Goal: Task Accomplishment & Management: Manage account settings

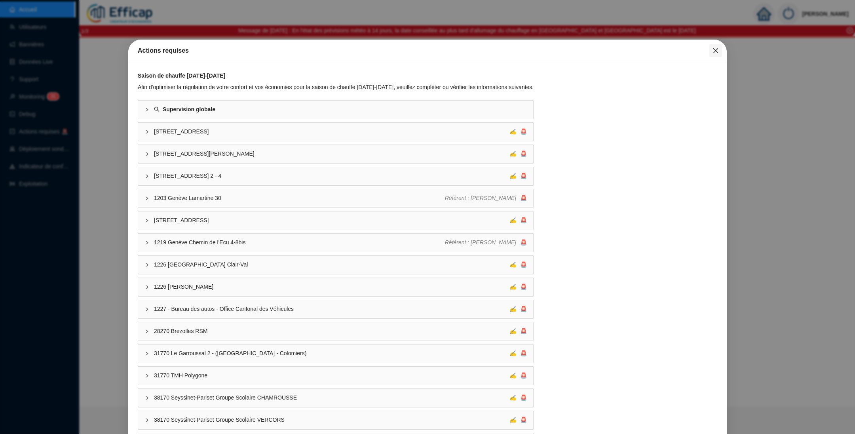
click at [712, 51] on icon "close" at bounding box center [715, 50] width 6 height 6
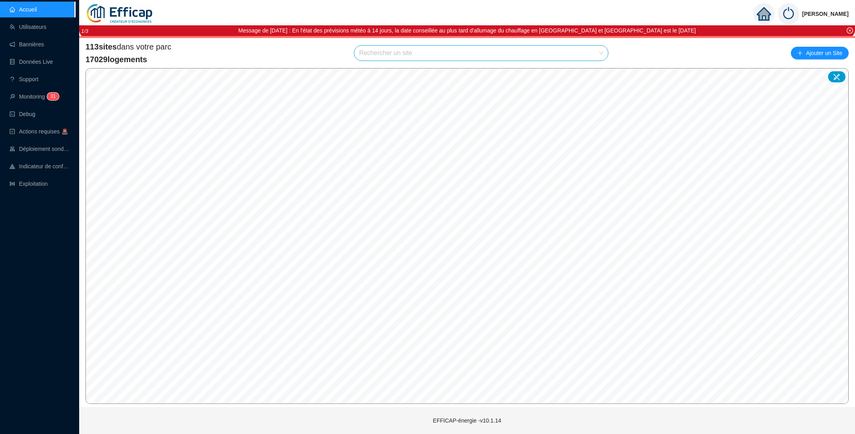
click at [413, 55] on input "search" at bounding box center [477, 52] width 237 height 15
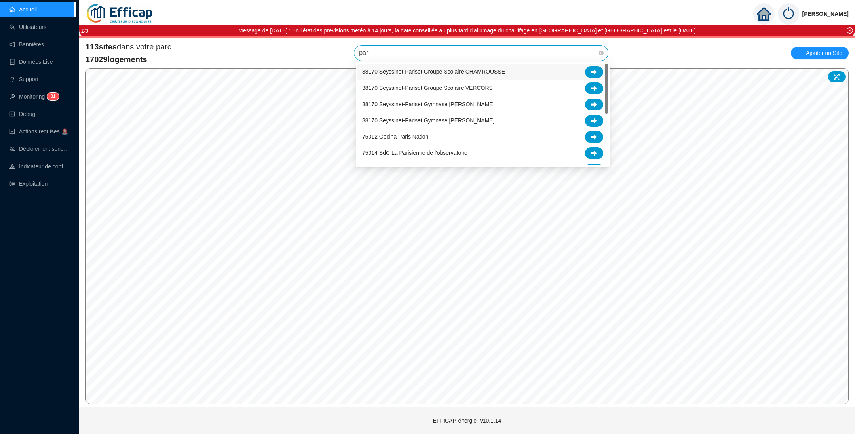
type input "parc"
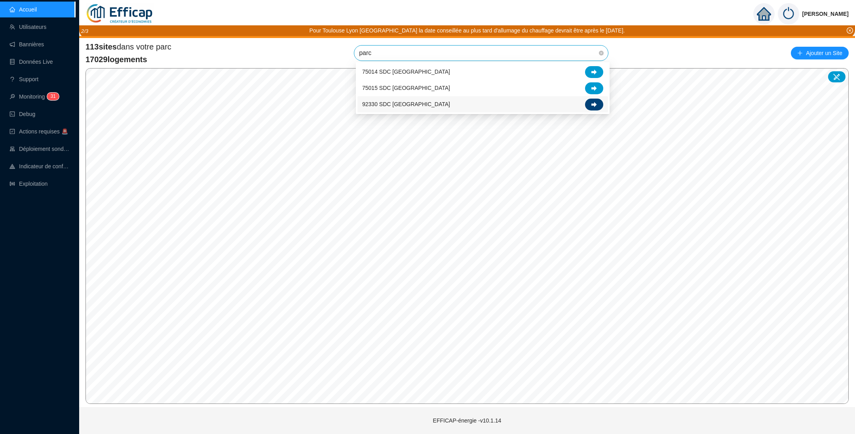
click at [591, 104] on icon at bounding box center [594, 104] width 6 height 5
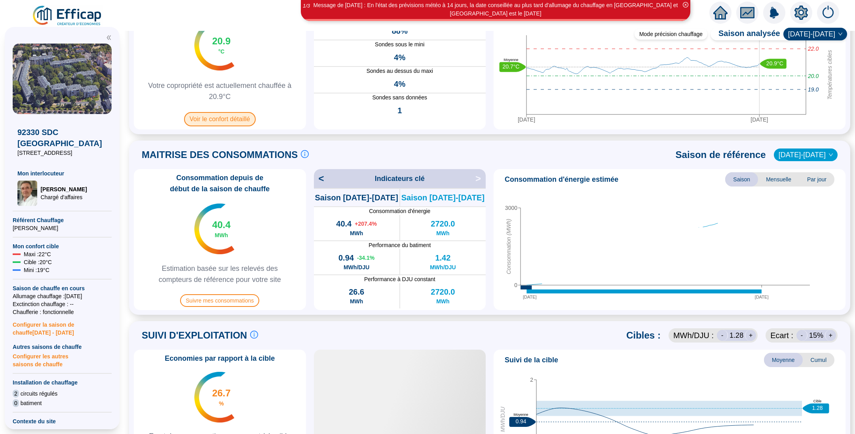
scroll to position [119, 0]
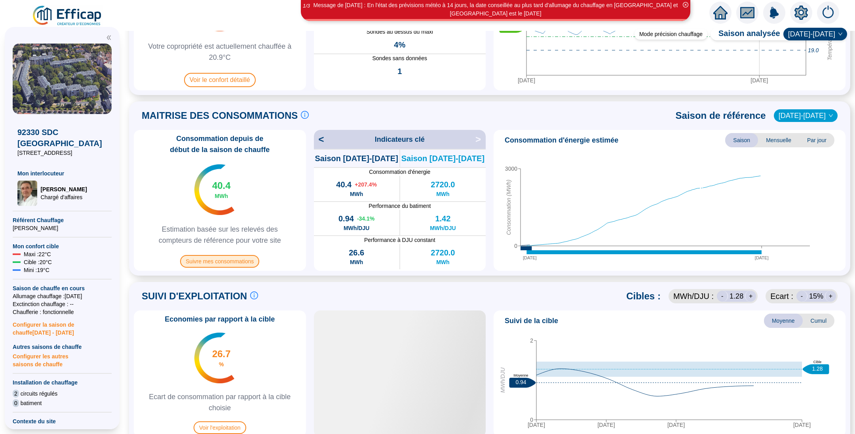
click at [243, 260] on span "Suivre mes consommations" at bounding box center [219, 261] width 79 height 13
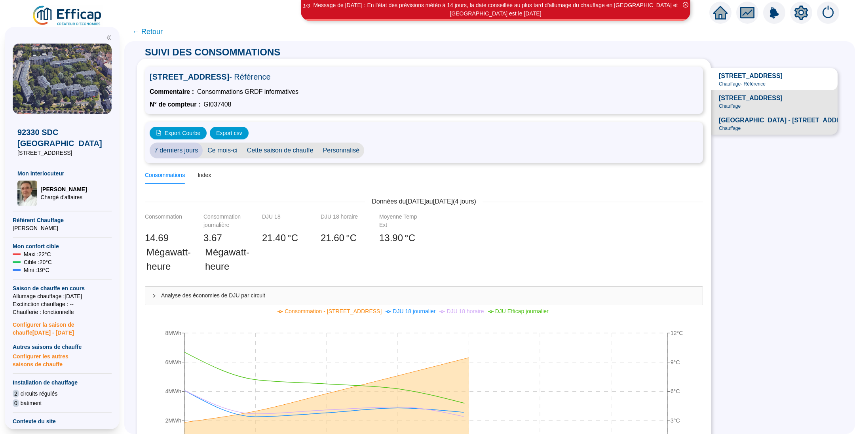
click at [336, 150] on span "Personnalisé" at bounding box center [341, 150] width 46 height 16
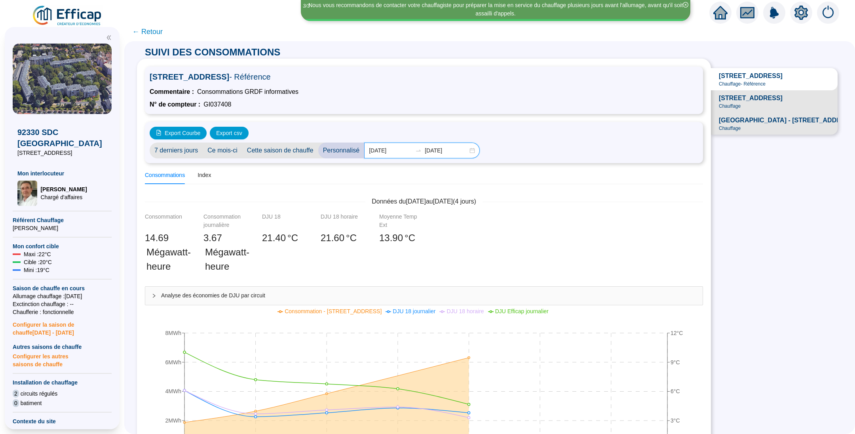
click at [404, 154] on input "2025-10-01" at bounding box center [390, 150] width 43 height 8
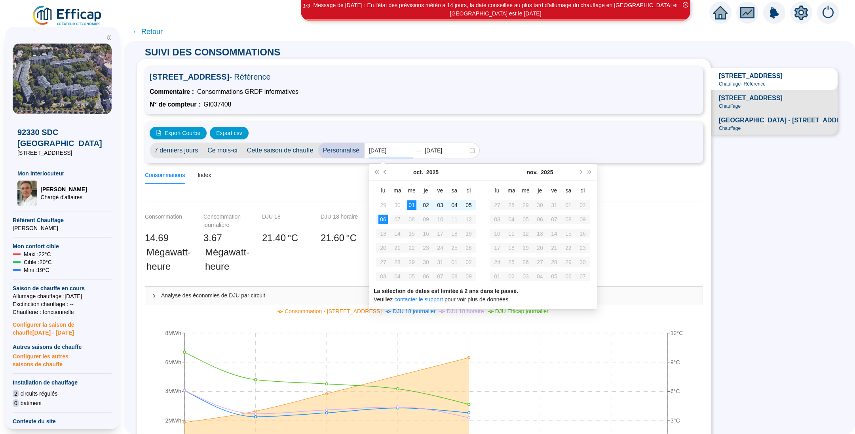
click at [386, 167] on button "Mois précédent (PageUp)" at bounding box center [385, 172] width 9 height 16
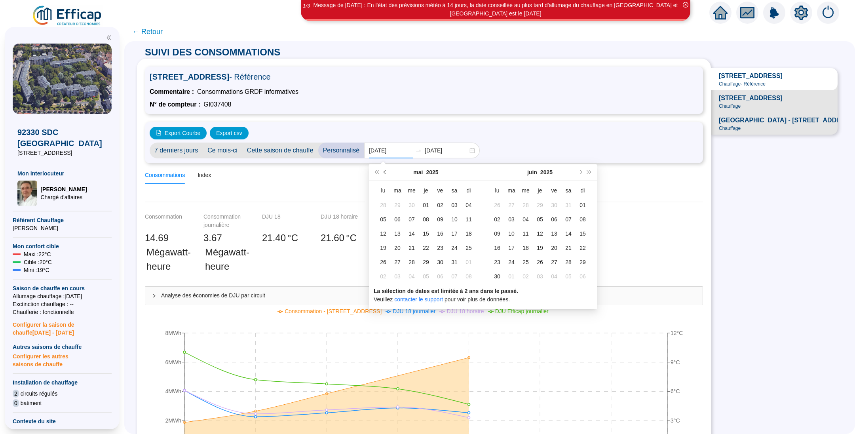
click at [386, 167] on button "Mois précédent (PageUp)" at bounding box center [385, 172] width 9 height 16
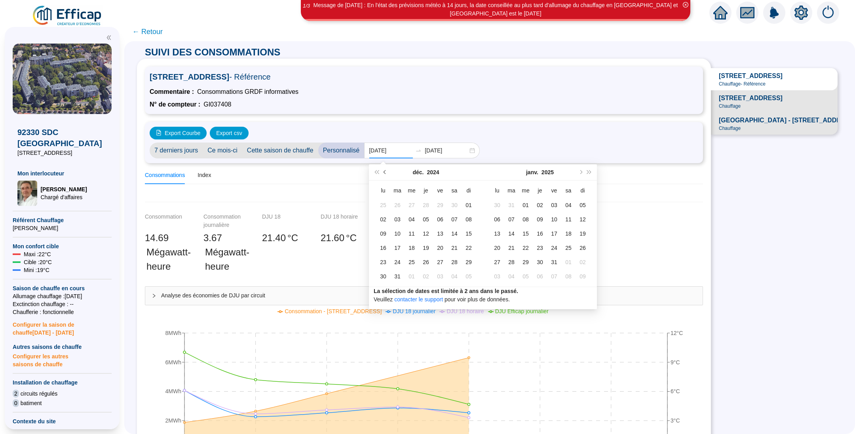
click at [386, 167] on button "Mois précédent (PageUp)" at bounding box center [385, 172] width 9 height 16
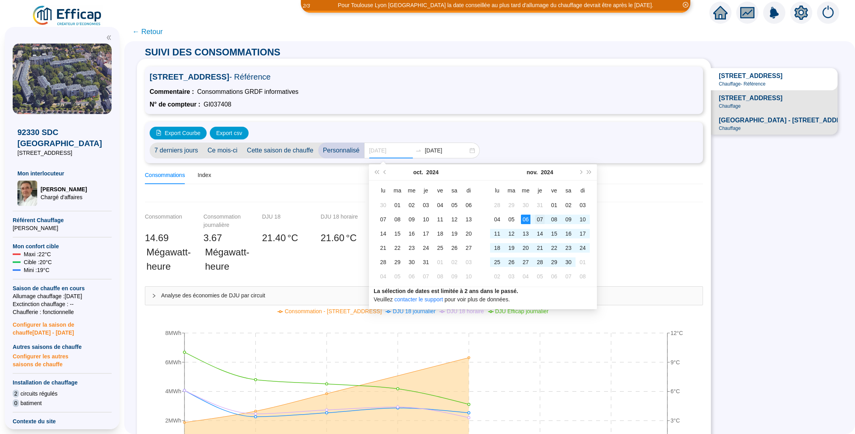
type input "2024-11-07"
click at [541, 217] on div "07" at bounding box center [539, 218] width 9 height 9
click at [528, 232] on div "13" at bounding box center [525, 233] width 9 height 9
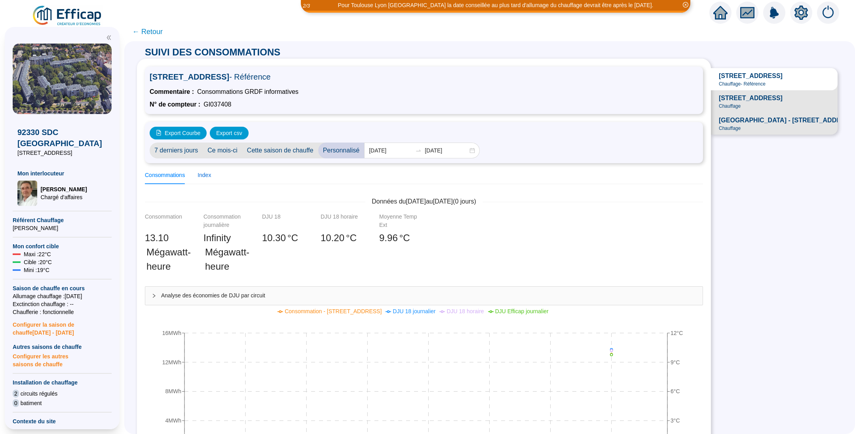
click at [211, 177] on div "Index" at bounding box center [203, 175] width 13 height 8
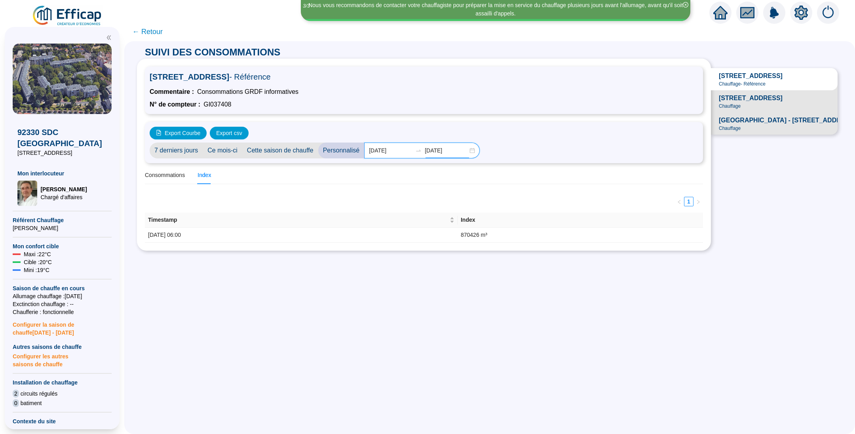
click at [458, 151] on input "2024-11-13" at bounding box center [446, 150] width 43 height 8
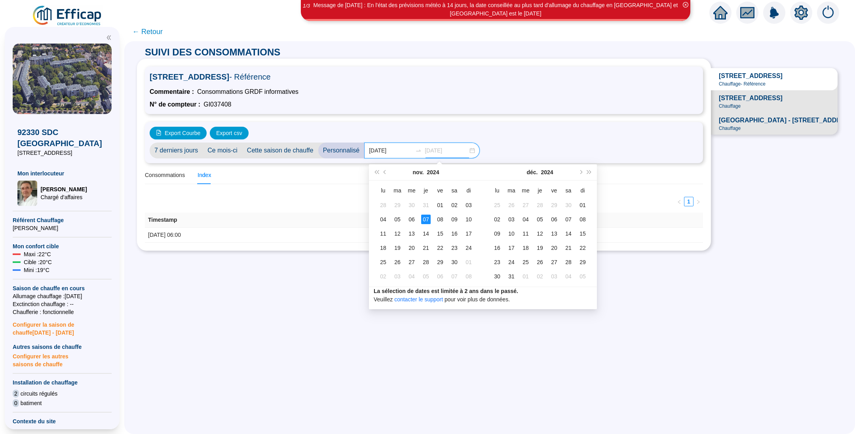
type input "2024-11-07"
click at [426, 218] on div "07" at bounding box center [425, 218] width 9 height 9
type input "2024-11-07"
click at [394, 152] on input "2024-11-07" at bounding box center [390, 150] width 43 height 8
click at [333, 234] on div "6 rue de Fontenay - 92330 Sceaux - Référence Commentaire : Consommations GRDF i…" at bounding box center [424, 155] width 574 height 192
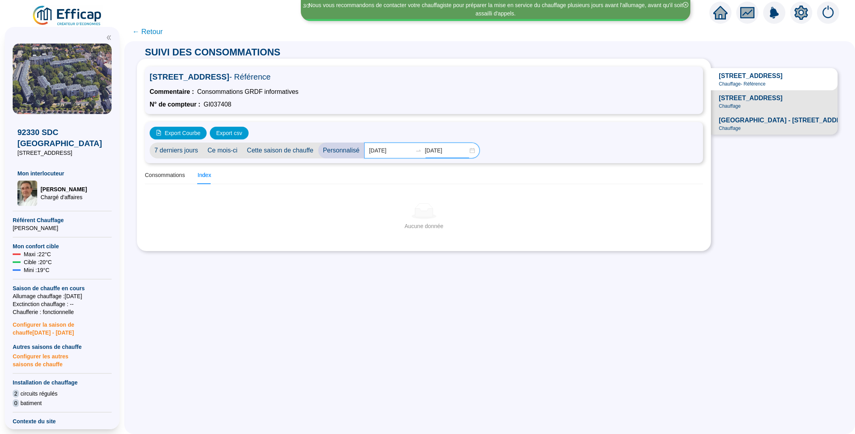
click at [459, 150] on input "2024-11-07" at bounding box center [446, 150] width 43 height 8
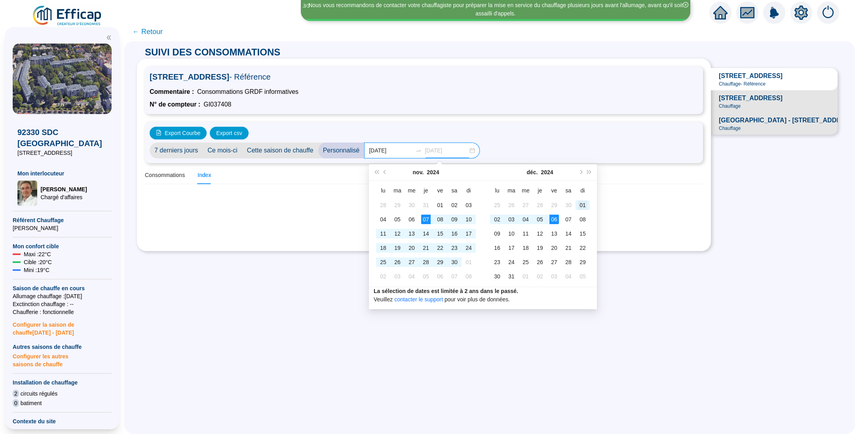
type input "2024-12-01"
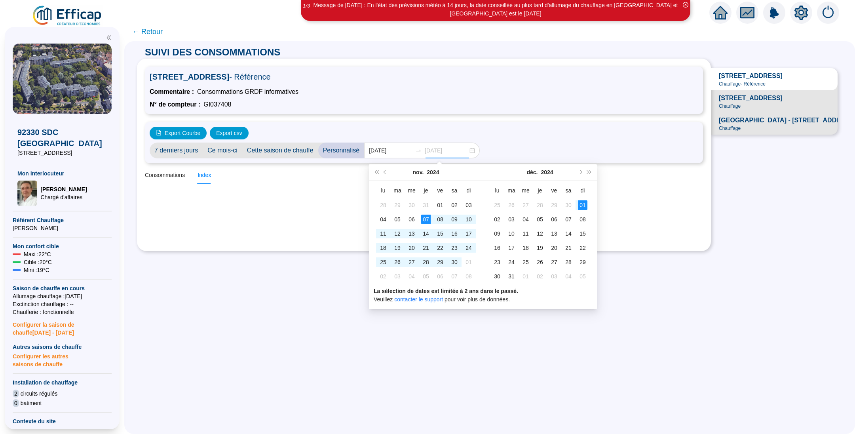
click at [580, 207] on div "01" at bounding box center [582, 204] width 9 height 9
click at [398, 147] on input "2024-11-07" at bounding box center [390, 150] width 43 height 8
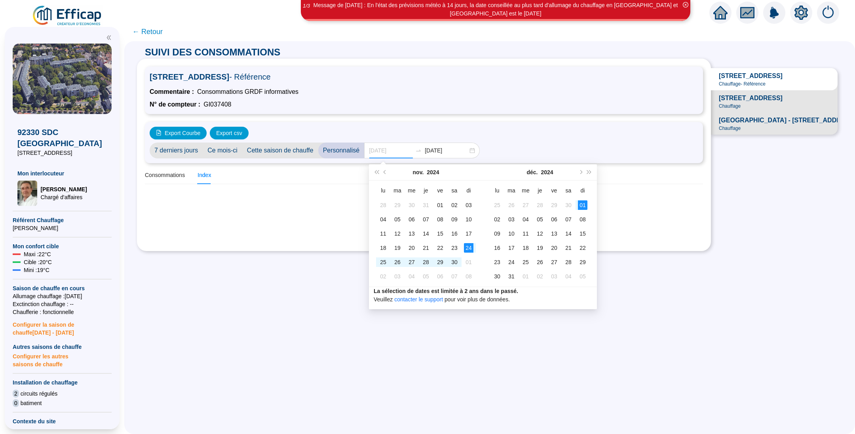
click at [469, 248] on div "24" at bounding box center [468, 247] width 9 height 9
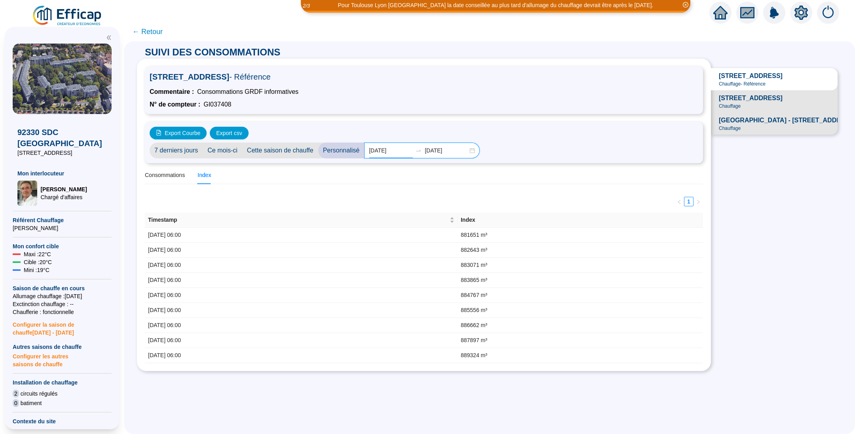
click at [404, 150] on input "2024-11-24" at bounding box center [390, 150] width 43 height 8
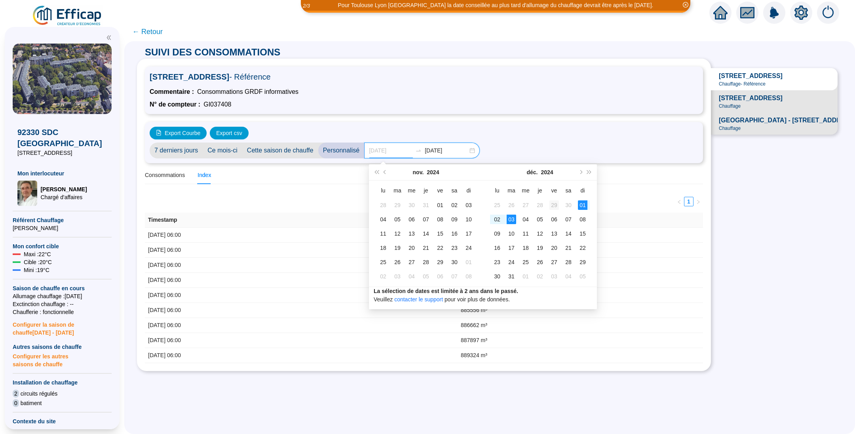
type input "2024-11-29"
click at [557, 204] on div "29" at bounding box center [553, 204] width 9 height 9
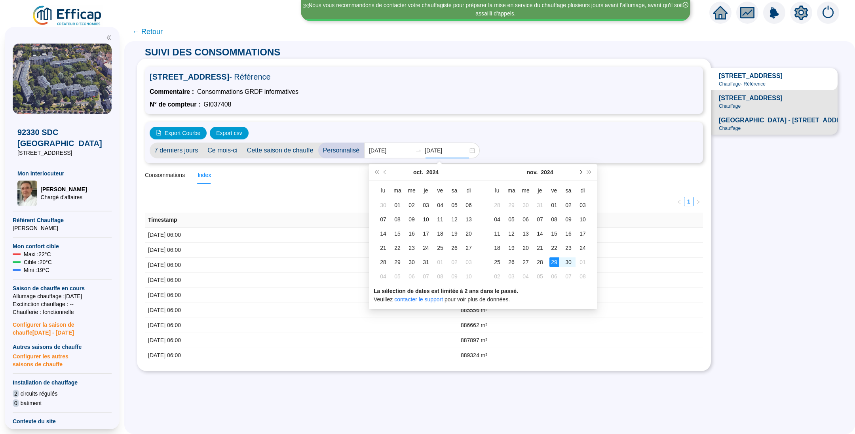
click at [583, 171] on button "Mois suivant (PageDown)" at bounding box center [580, 172] width 9 height 16
type input "2024-12-01"
click at [580, 202] on div "01" at bounding box center [582, 204] width 9 height 9
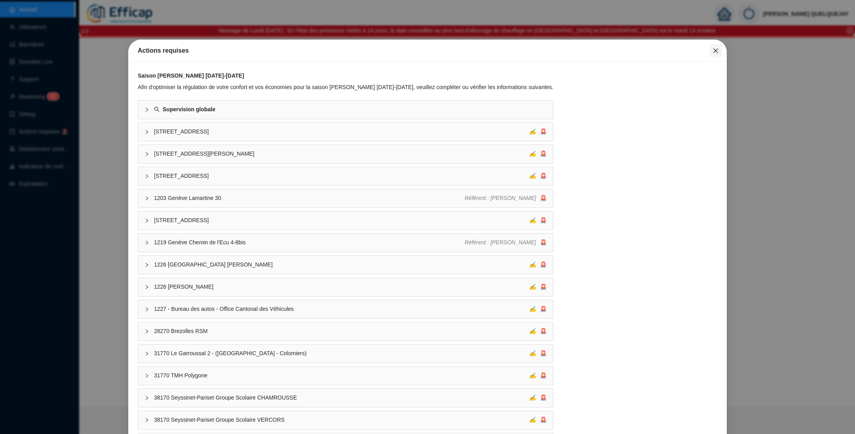
click at [712, 51] on icon "close" at bounding box center [715, 50] width 6 height 6
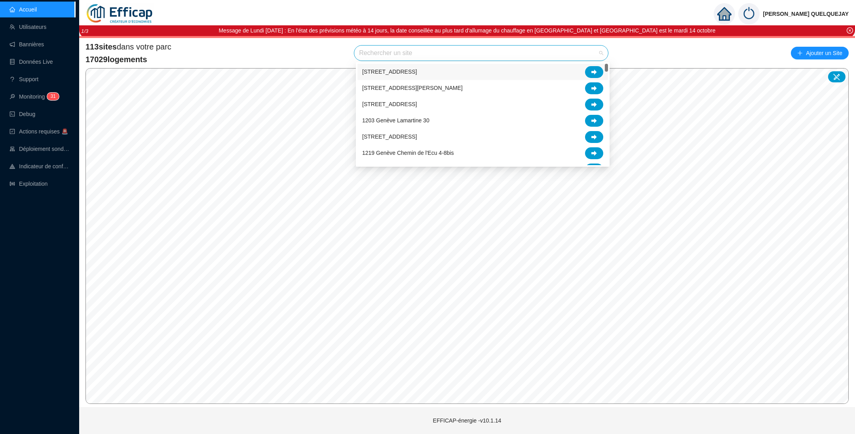
click at [370, 57] on input "search" at bounding box center [477, 52] width 237 height 15
type input "parc"
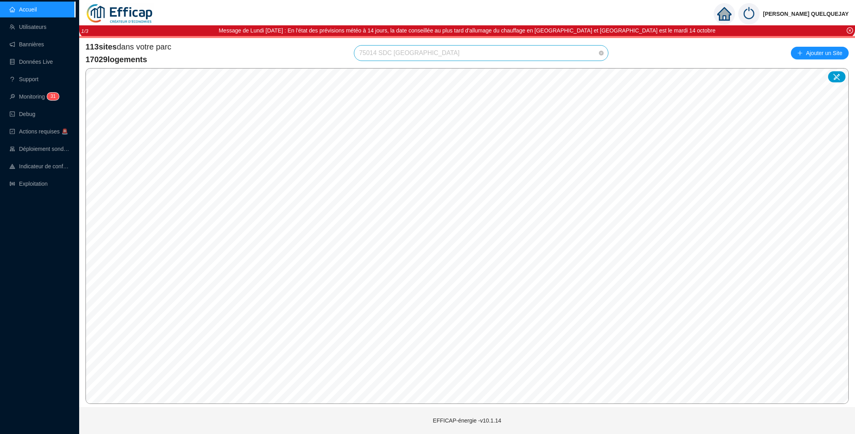
click at [425, 53] on span "75014 SDC [GEOGRAPHIC_DATA]" at bounding box center [481, 52] width 244 height 15
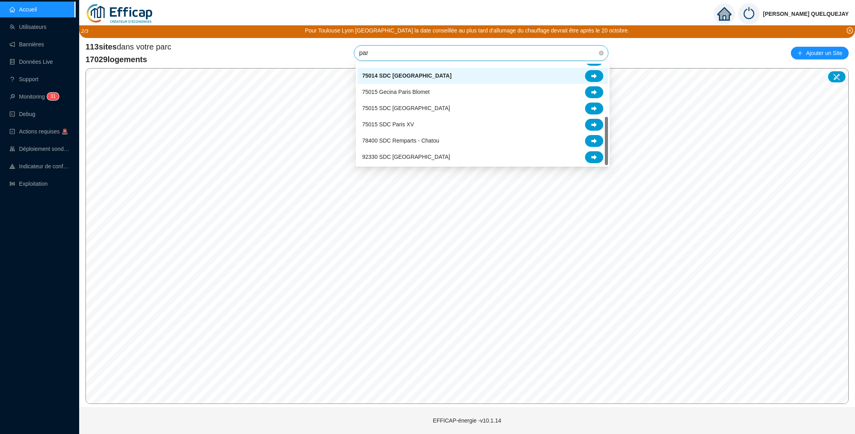
scroll to position [109, 0]
type input "parc"
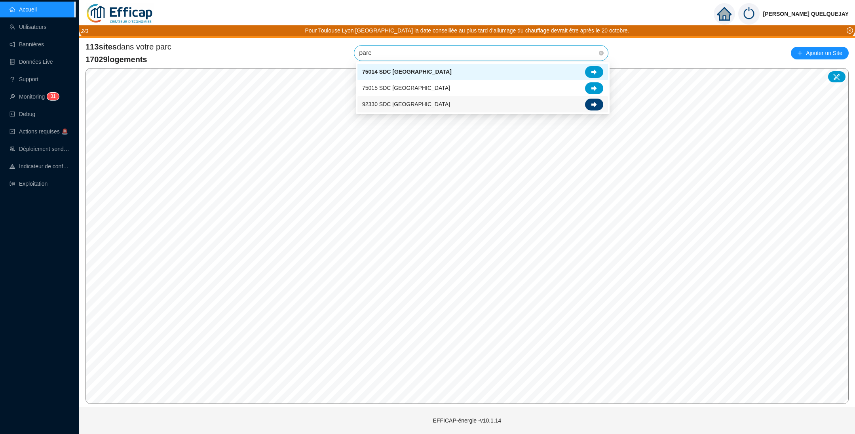
click at [598, 103] on div at bounding box center [594, 105] width 18 height 12
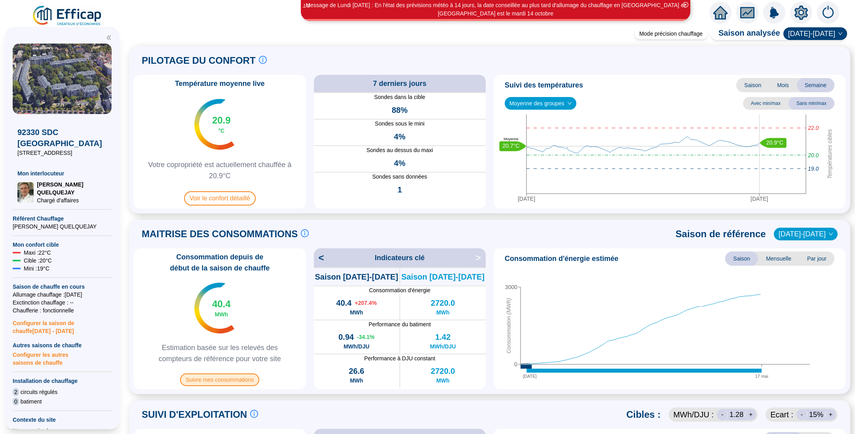
click at [222, 377] on span "Suivre mes consommations" at bounding box center [219, 379] width 79 height 13
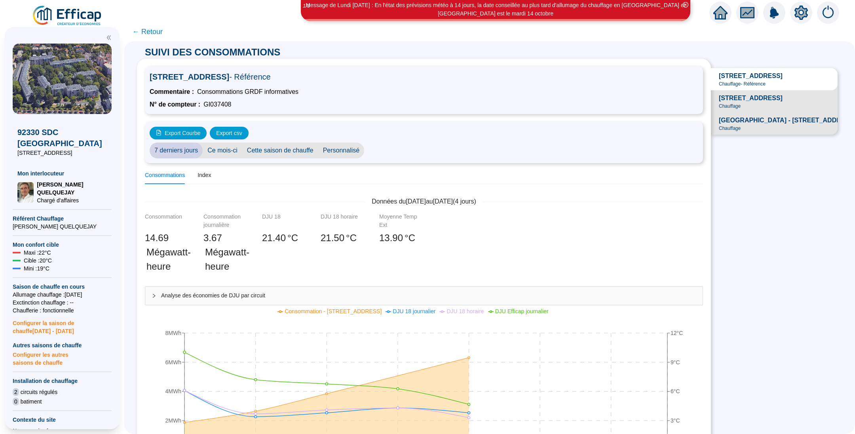
click at [338, 151] on span "Personnalisé" at bounding box center [341, 150] width 46 height 16
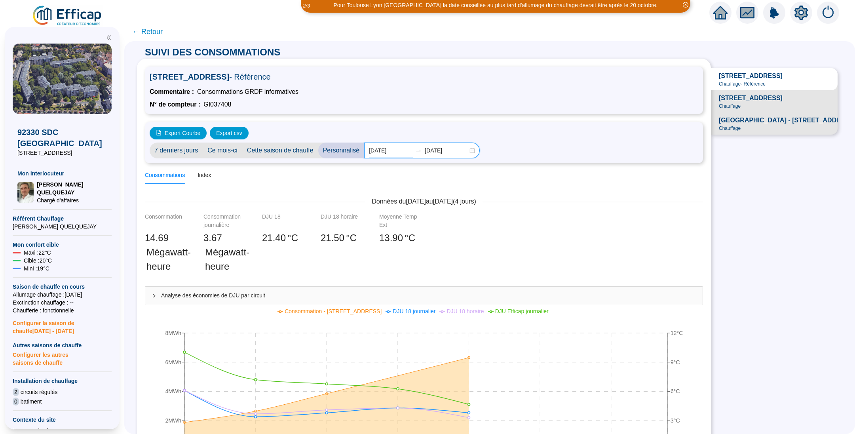
click at [394, 148] on input "2025-10-01" at bounding box center [390, 150] width 43 height 8
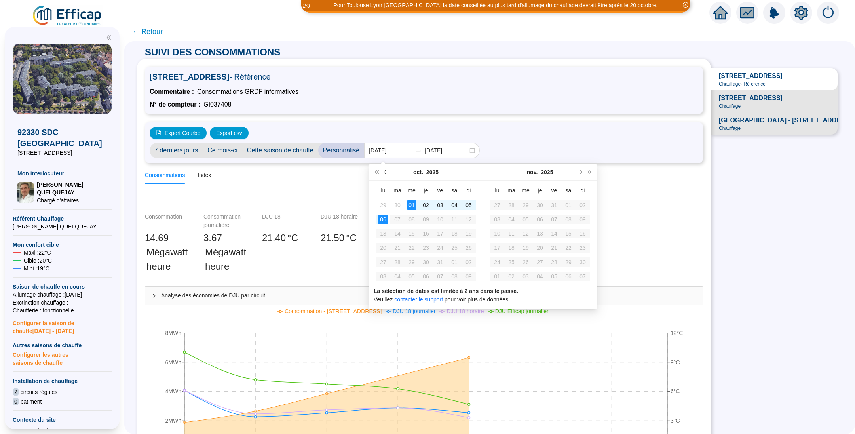
click at [386, 171] on span "Mois précédent (PageUp)" at bounding box center [385, 172] width 4 height 4
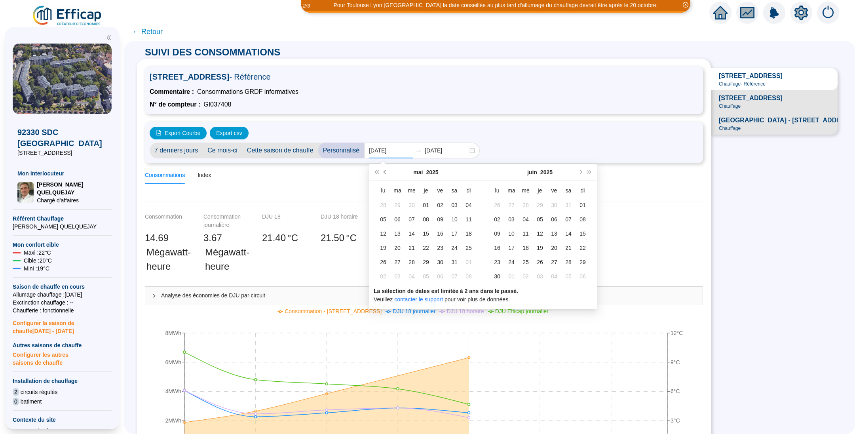
click at [386, 171] on span "Mois précédent (PageUp)" at bounding box center [385, 172] width 4 height 4
type input "2025-03-01"
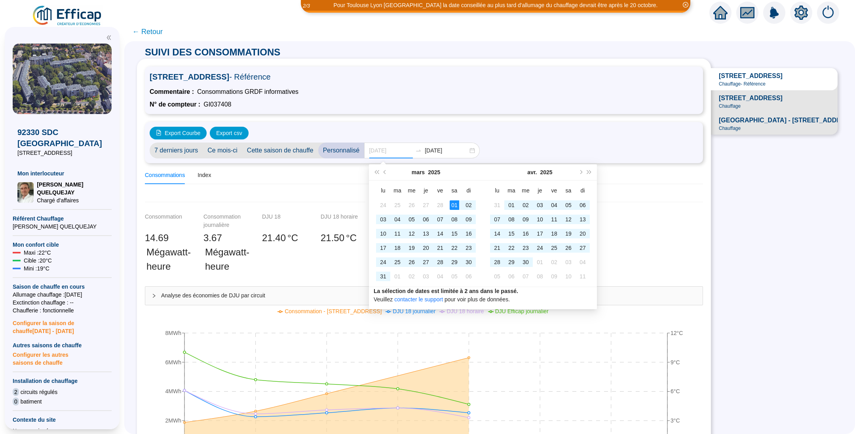
click at [453, 207] on div "01" at bounding box center [453, 204] width 9 height 9
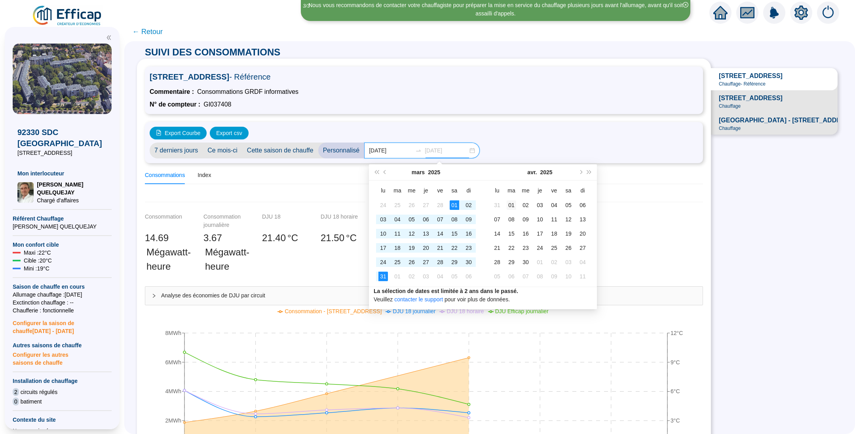
type input "2025-04-01"
click at [508, 202] on div "01" at bounding box center [510, 204] width 9 height 9
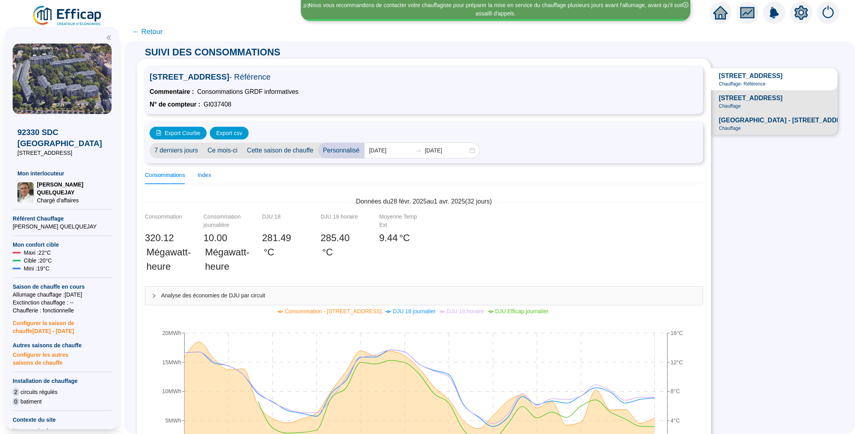
click at [211, 176] on div "Index" at bounding box center [203, 175] width 13 height 8
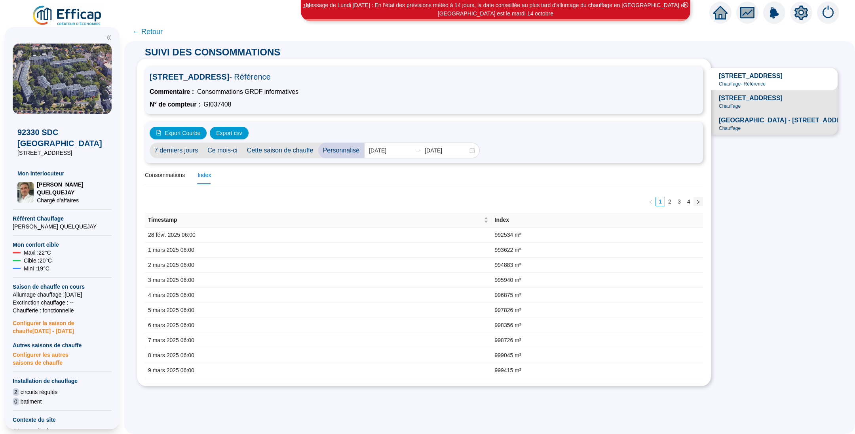
click at [696, 201] on icon "right" at bounding box center [698, 201] width 5 height 5
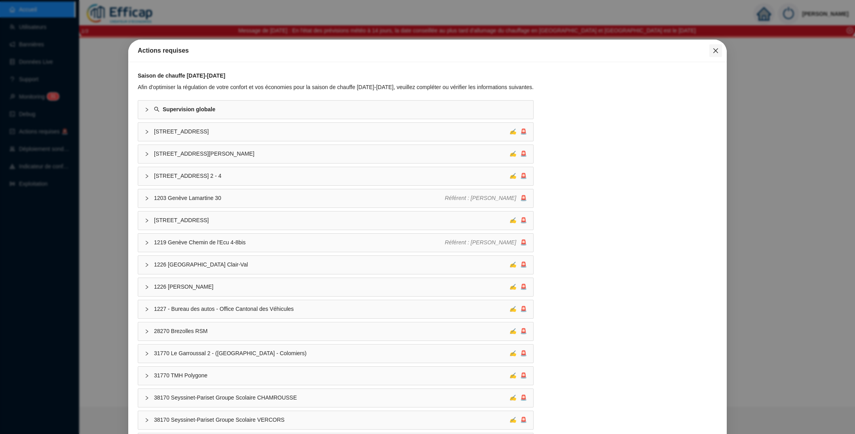
click at [712, 48] on icon "close" at bounding box center [715, 50] width 6 height 6
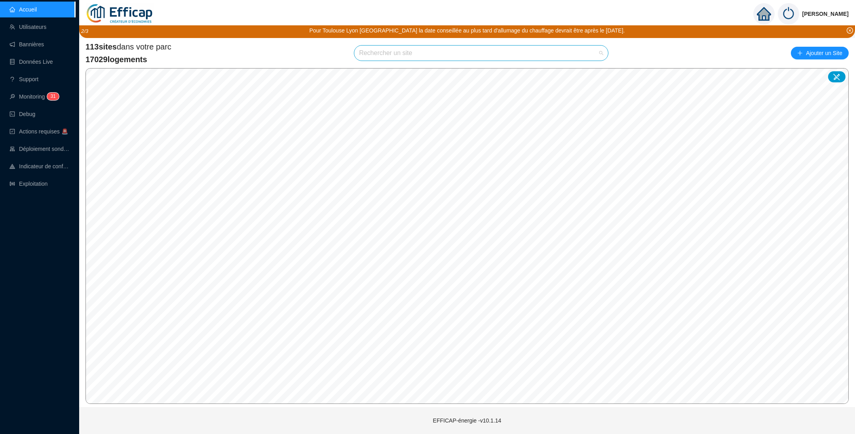
click at [389, 54] on input "search" at bounding box center [477, 52] width 237 height 15
type input "penth"
click at [597, 70] on div at bounding box center [594, 72] width 18 height 12
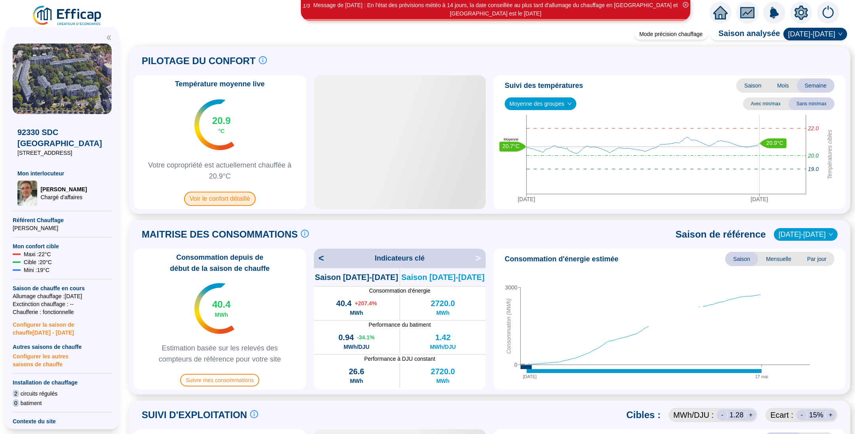
click at [227, 199] on span "Voir le confort détaillé" at bounding box center [220, 198] width 72 height 14
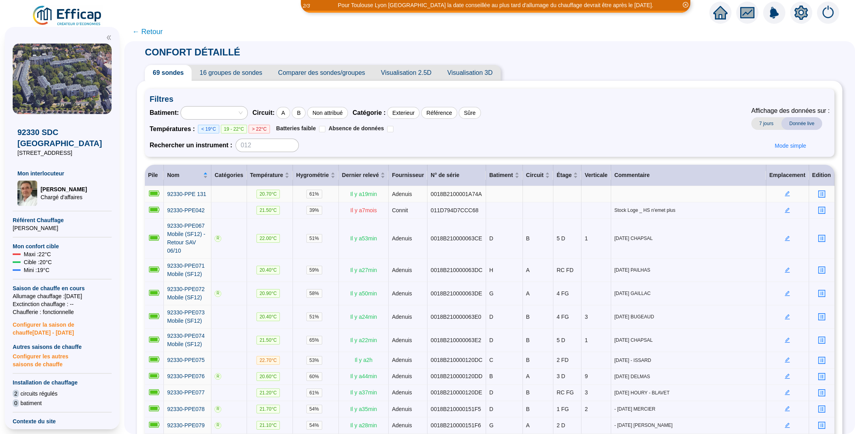
click at [818, 191] on icon "profile" at bounding box center [821, 194] width 6 height 6
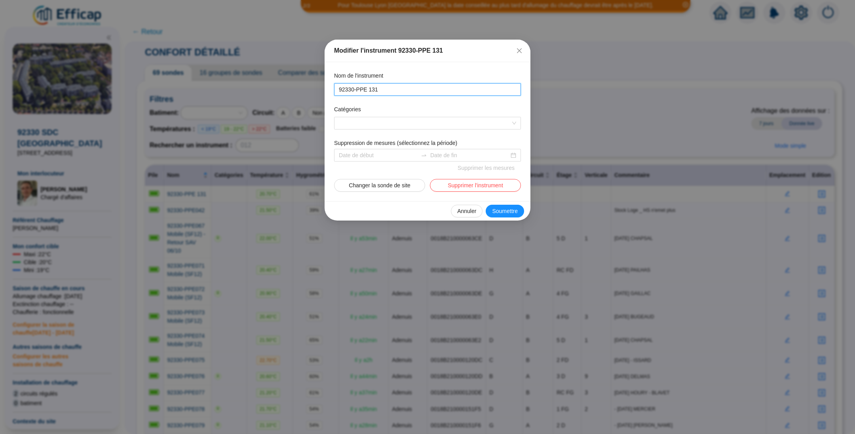
click at [366, 91] on input "92330-PPE 131" at bounding box center [427, 89] width 176 height 8
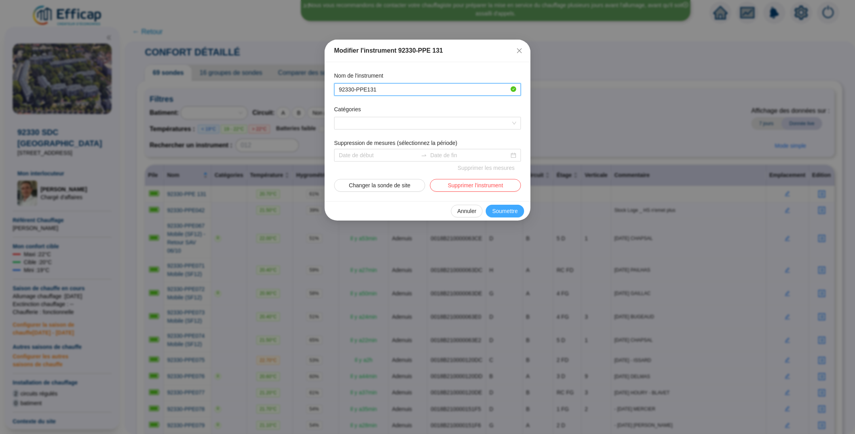
type input "92330-PPE131"
click at [506, 207] on span "Soumettre" at bounding box center [505, 211] width 26 height 8
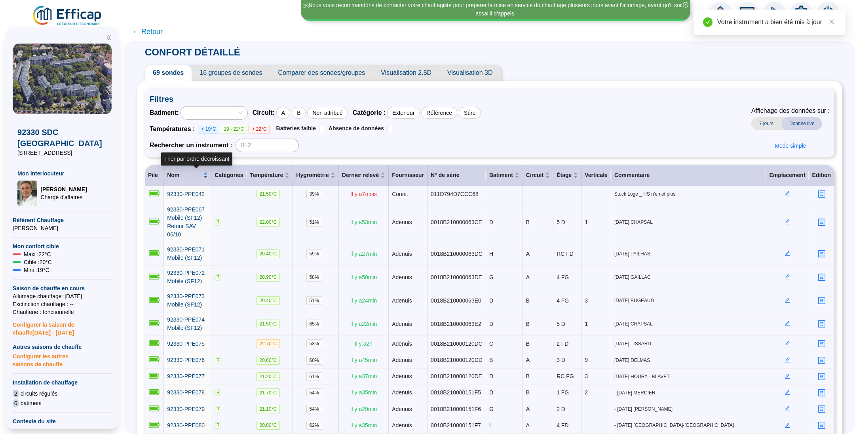
click at [208, 171] on div "Nom" at bounding box center [187, 175] width 41 height 8
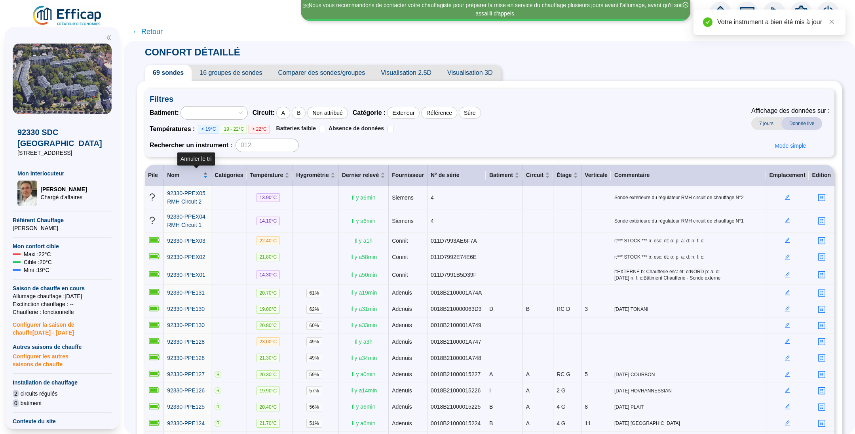
click at [208, 171] on div "Nom" at bounding box center [187, 175] width 41 height 8
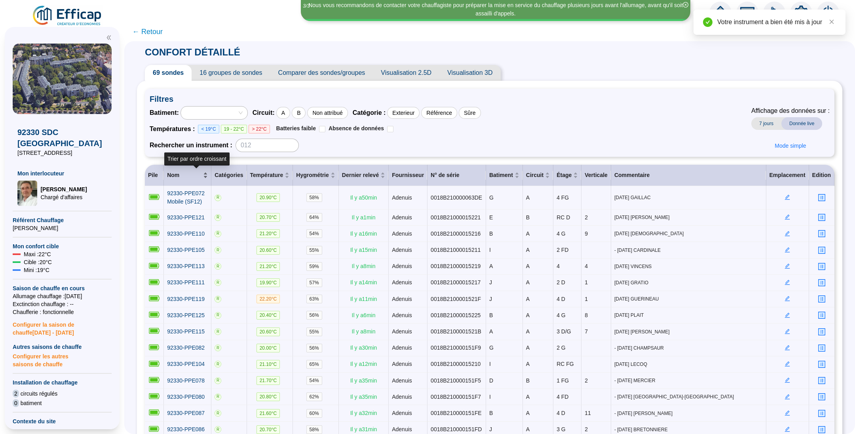
click at [208, 171] on div "Nom" at bounding box center [187, 175] width 41 height 8
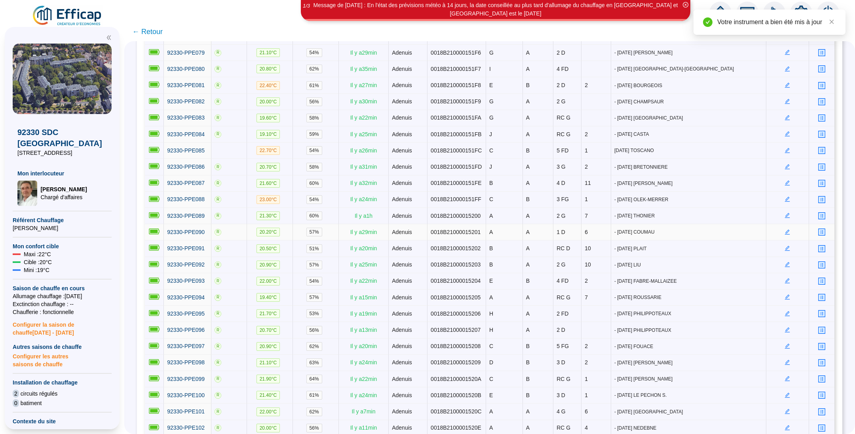
scroll to position [59, 0]
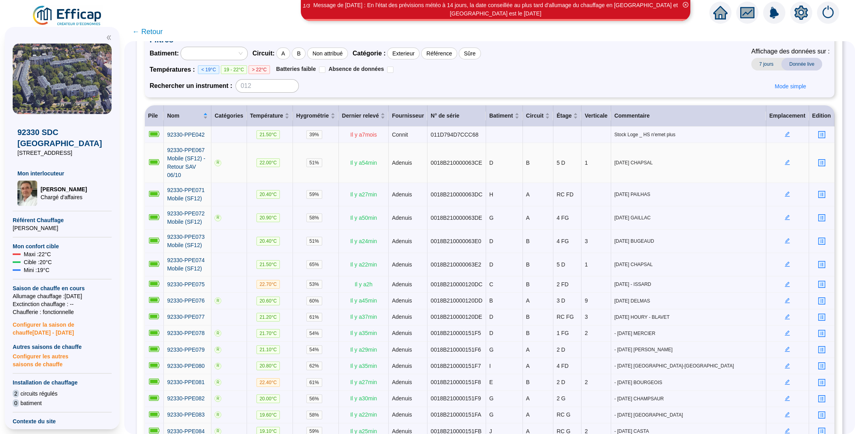
click at [786, 161] on icon "edit" at bounding box center [787, 162] width 3 height 3
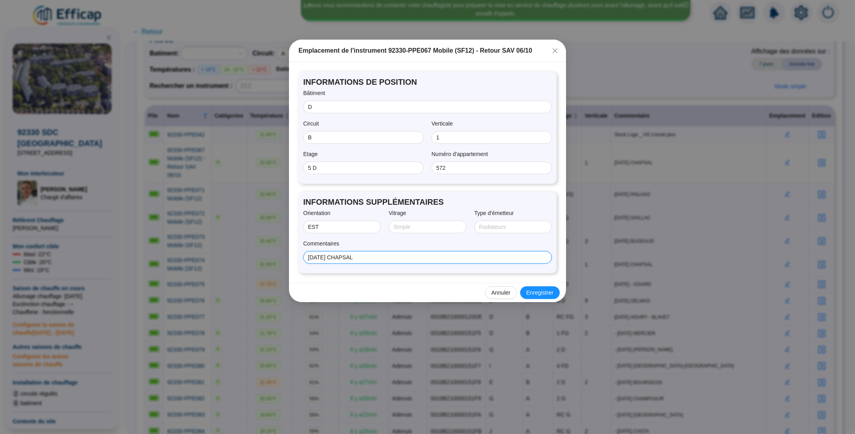
click at [407, 257] on input "[DATE] CHAPSAL" at bounding box center [426, 257] width 237 height 8
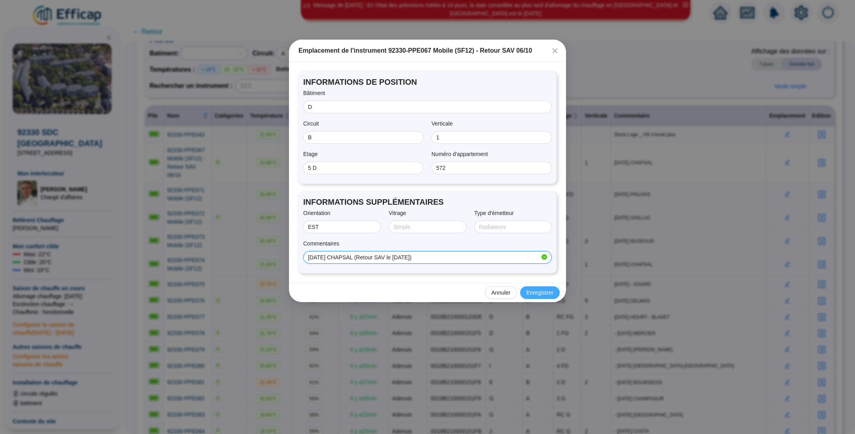
type input "[DATE] CHAPSAL (Retour SAV le [DATE])"
click at [535, 288] on span "Enregistrer" at bounding box center [539, 292] width 27 height 8
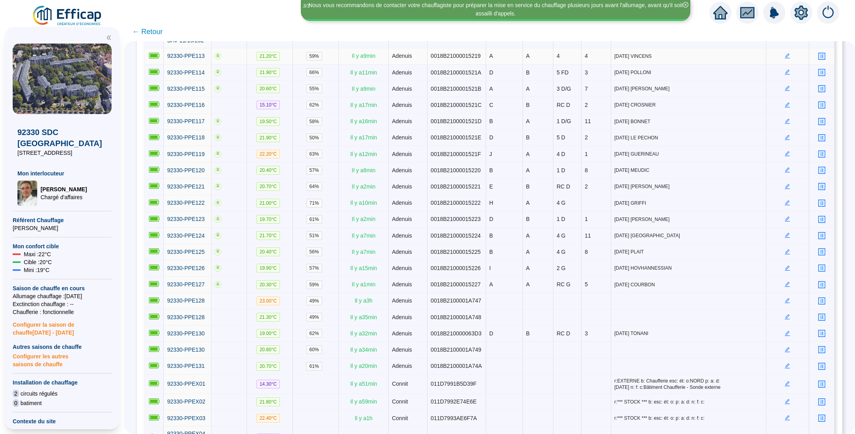
scroll to position [980, 0]
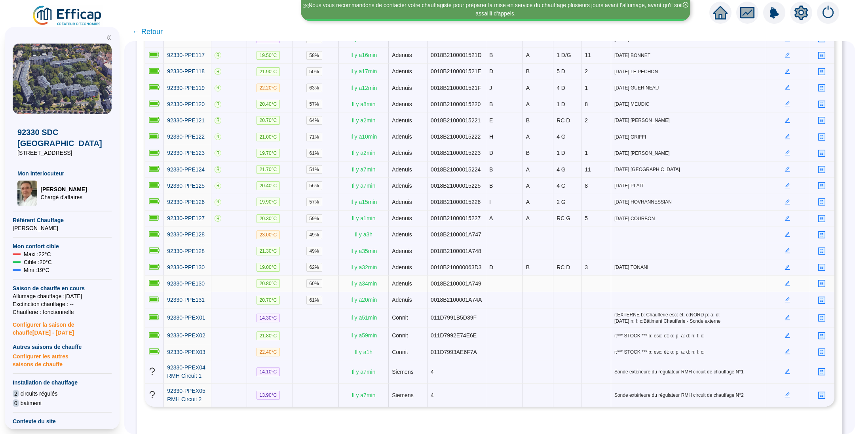
click at [785, 281] on icon "edit" at bounding box center [787, 283] width 5 height 5
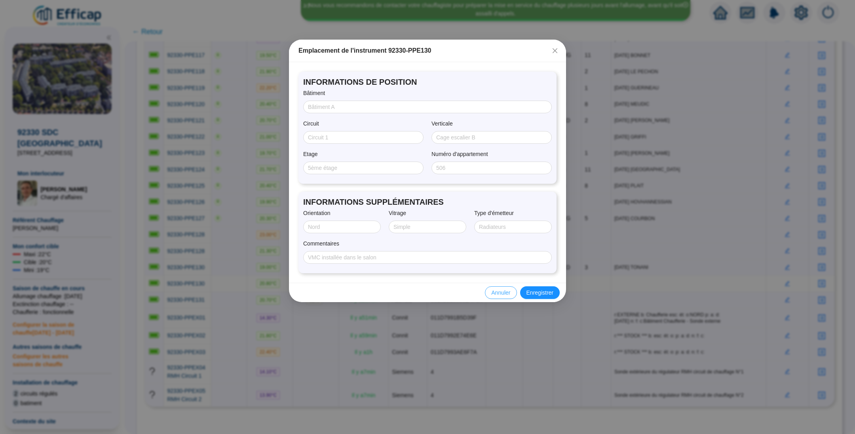
click at [507, 288] on span "Annuler" at bounding box center [500, 292] width 19 height 8
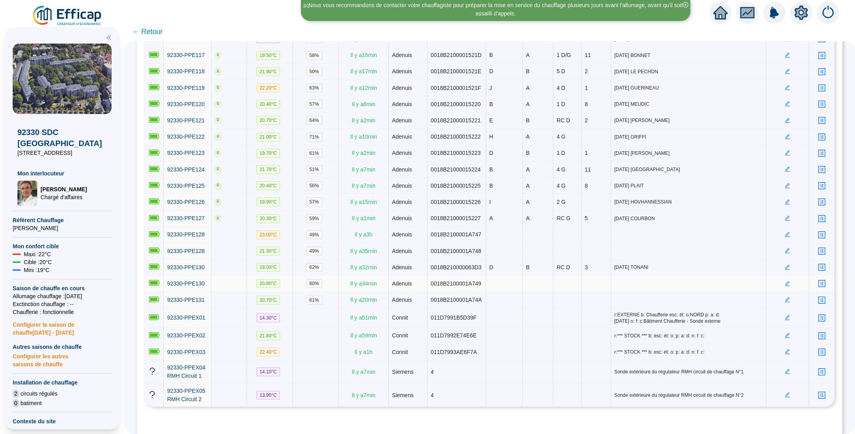
click at [784, 281] on icon "edit" at bounding box center [787, 284] width 6 height 6
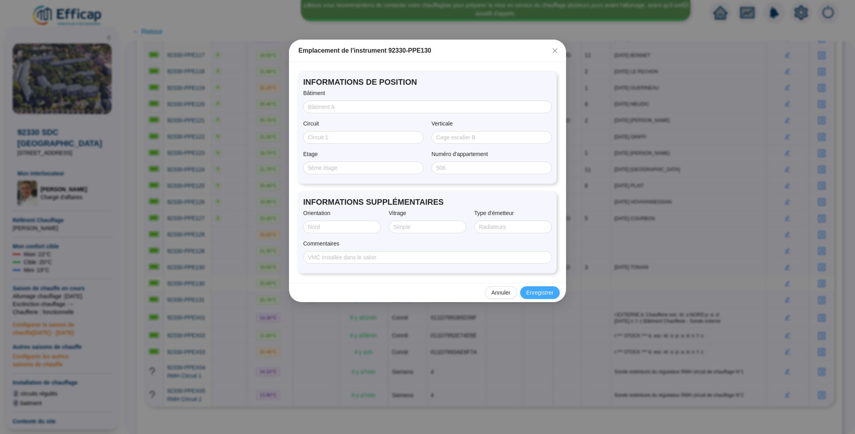
click at [537, 291] on span "Enregistrer" at bounding box center [539, 292] width 27 height 8
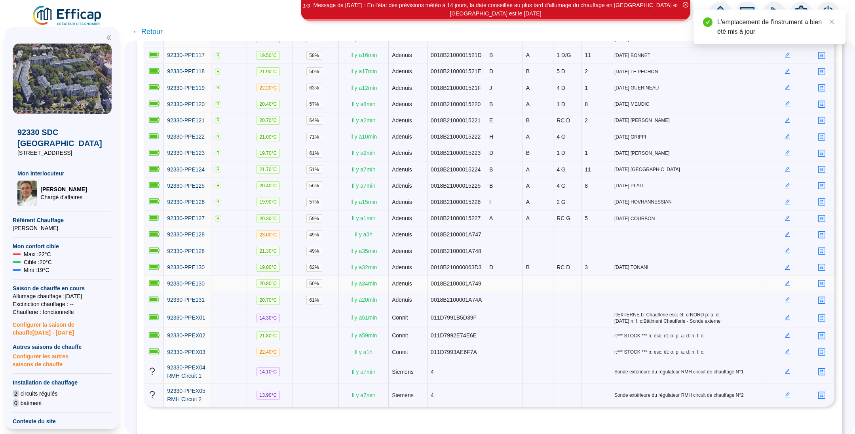
click at [812, 279] on div at bounding box center [821, 283] width 19 height 8
click at [818, 281] on icon "profile" at bounding box center [821, 284] width 6 height 6
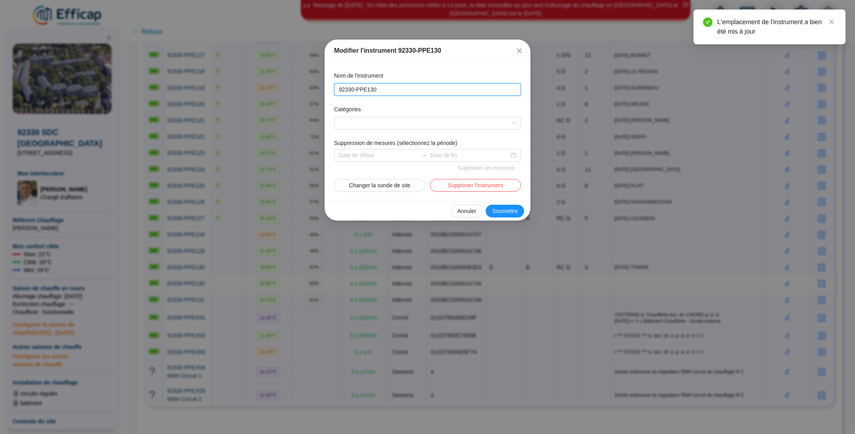
click at [371, 92] on input "92330-PPE130" at bounding box center [427, 89] width 176 height 8
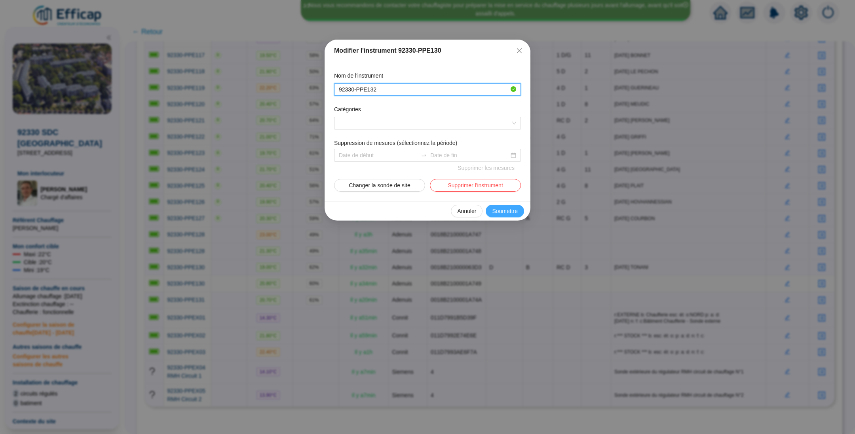
type input "92330-PPE132"
click at [500, 210] on span "Soumettre" at bounding box center [505, 211] width 26 height 8
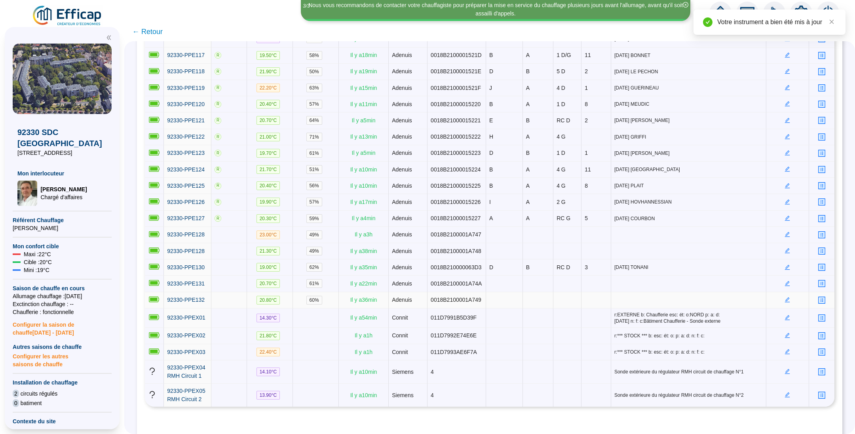
click at [783, 292] on td at bounding box center [787, 300] width 43 height 16
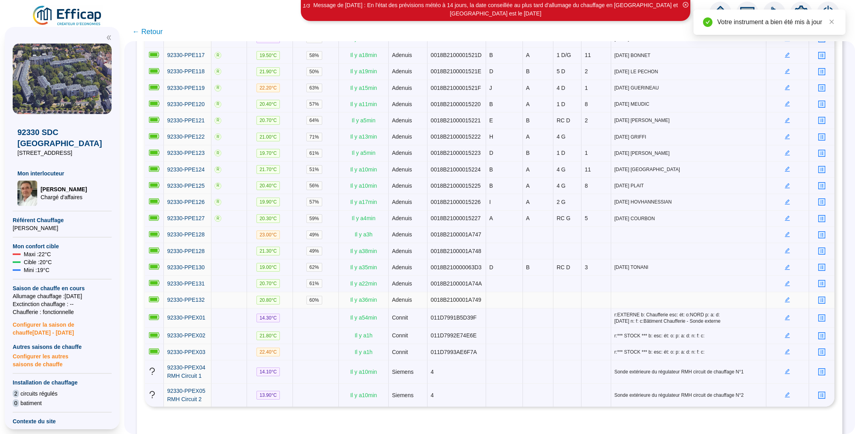
click at [784, 297] on icon "edit" at bounding box center [787, 300] width 6 height 6
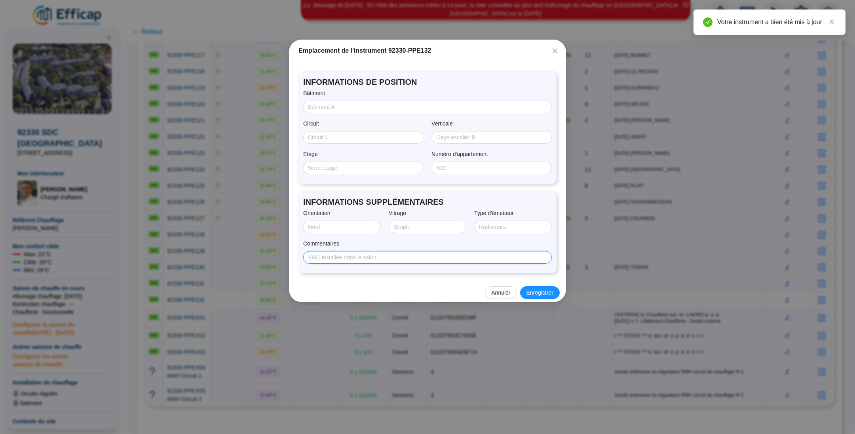
click at [381, 253] on input "Commentaires" at bounding box center [426, 257] width 237 height 8
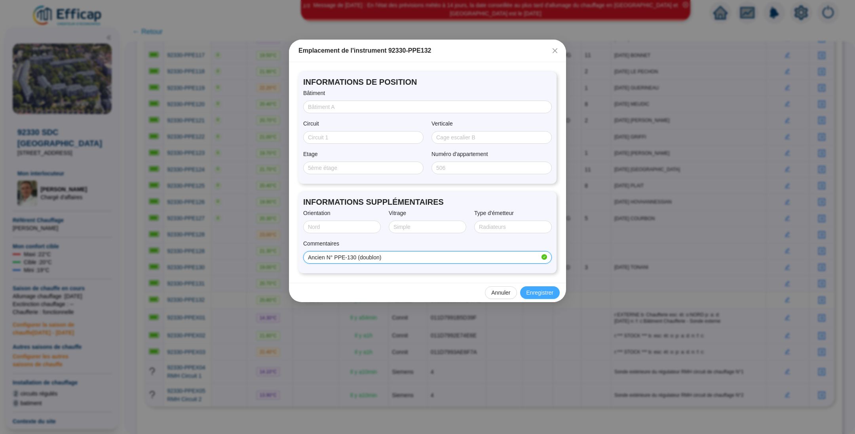
type input "Ancien N° PPE-130 (doublon)"
click at [531, 293] on span "Enregistrer" at bounding box center [539, 292] width 27 height 8
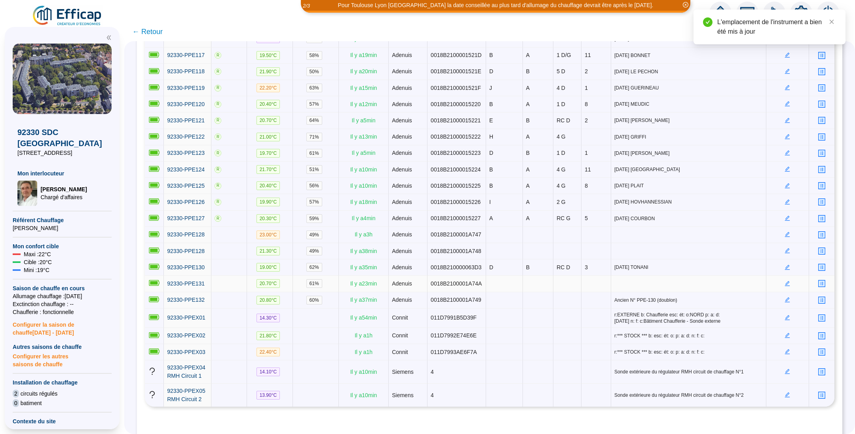
click at [786, 281] on icon "edit" at bounding box center [787, 282] width 3 height 3
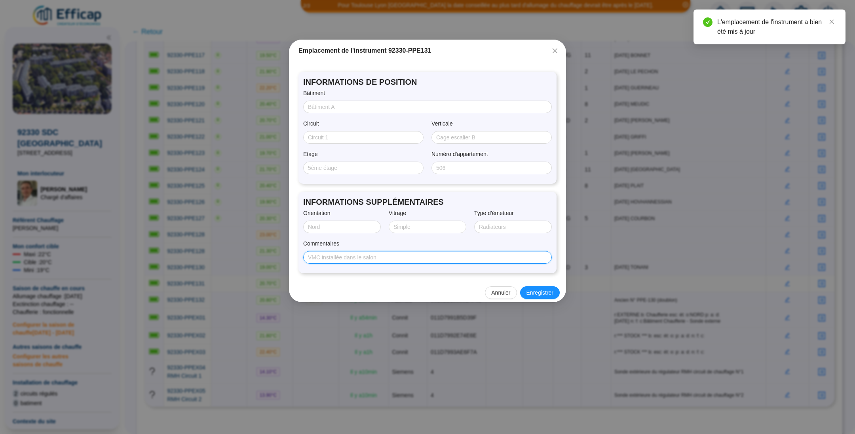
click at [336, 255] on input "Commentaires" at bounding box center [426, 257] width 237 height 8
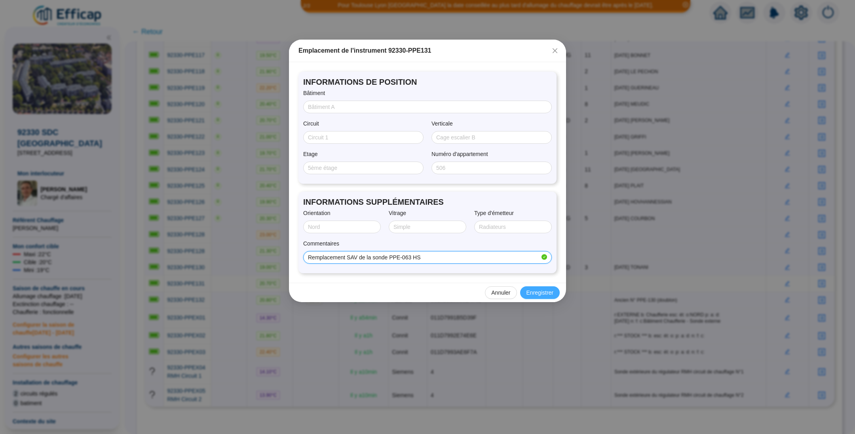
type input "Remplacement SAV de la sonde PPE-063 HS"
click at [527, 289] on span "Enregistrer" at bounding box center [539, 292] width 27 height 8
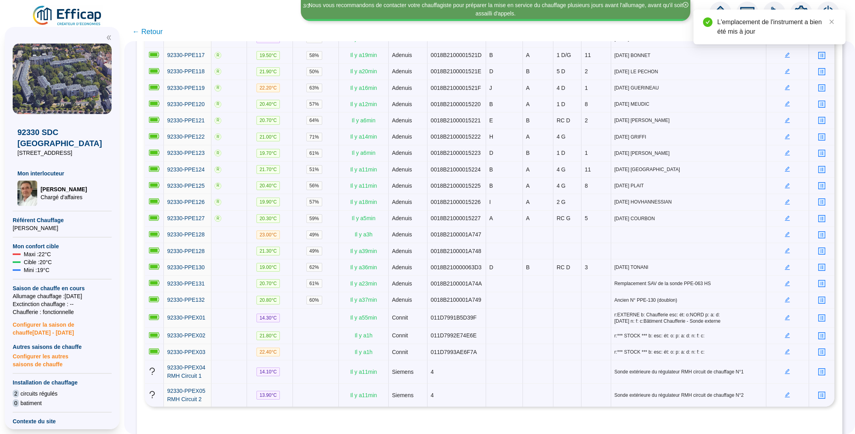
click at [154, 33] on span "← Retour" at bounding box center [147, 31] width 30 height 11
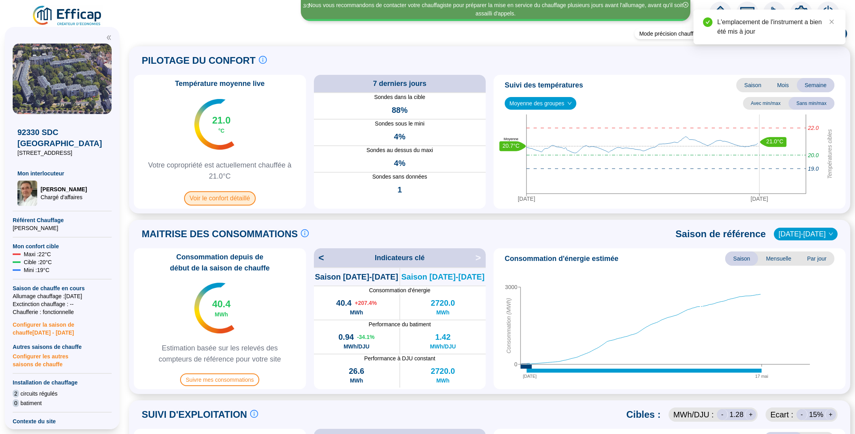
click at [217, 199] on span "Voir le confort détaillé" at bounding box center [220, 198] width 72 height 14
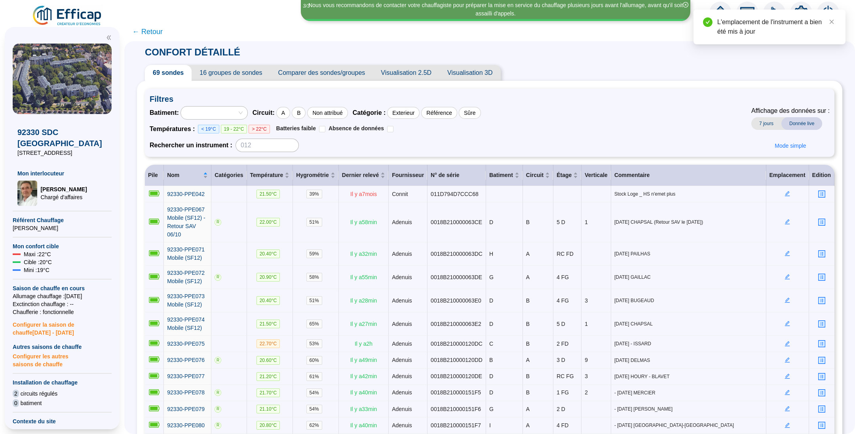
click at [151, 27] on span "← Retour" at bounding box center [147, 31] width 30 height 11
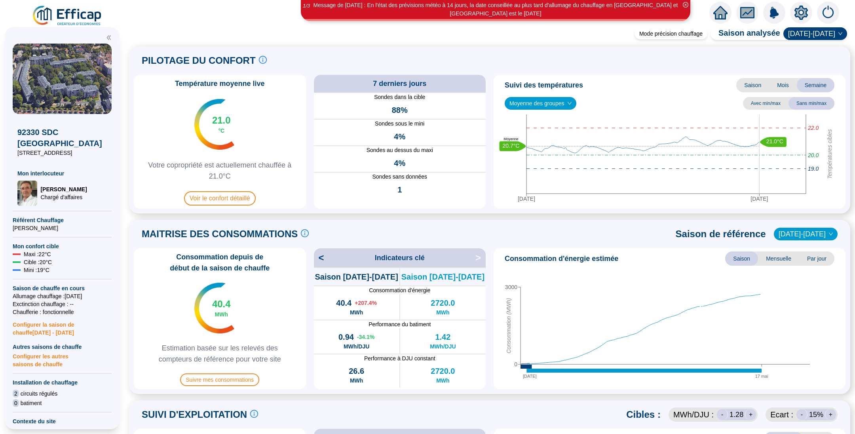
click at [74, 20] on img at bounding box center [68, 16] width 72 height 22
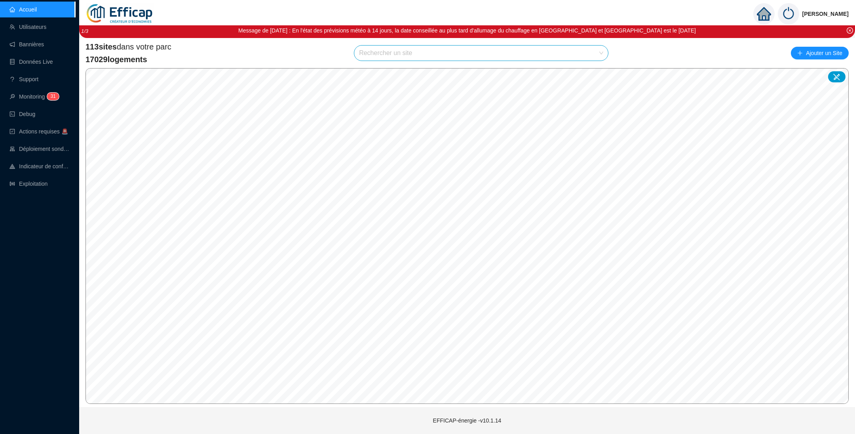
click at [418, 52] on input "search" at bounding box center [477, 52] width 237 height 15
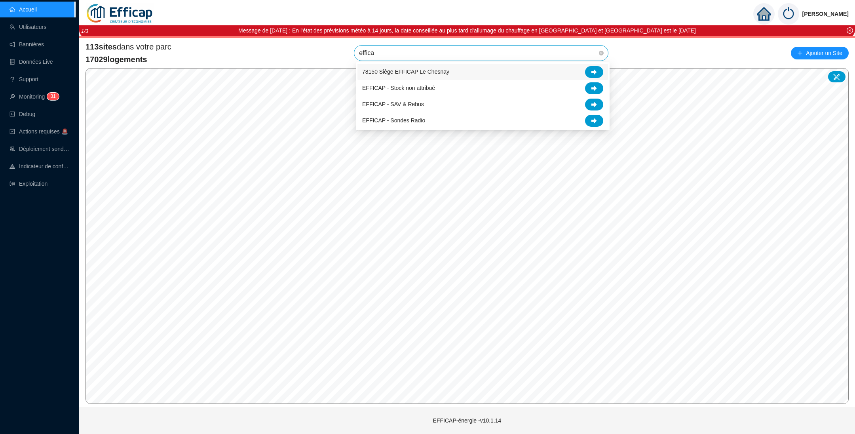
type input "efficap"
click at [415, 100] on span "EFFICAP - SAV & Rebus" at bounding box center [393, 104] width 62 height 8
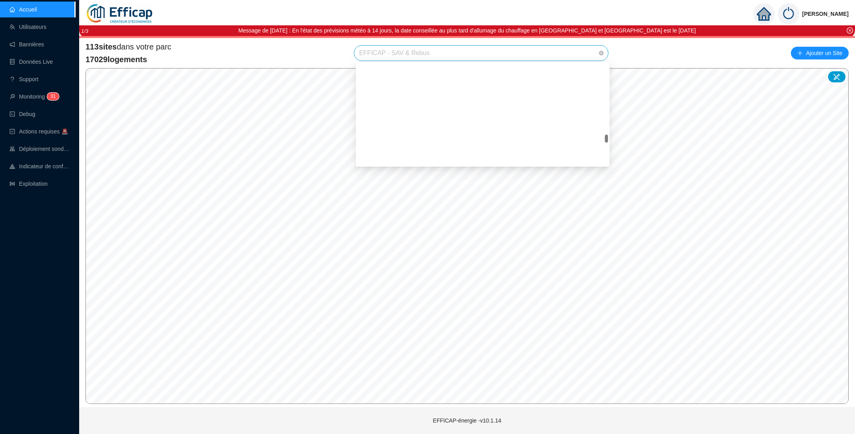
click at [411, 56] on span "EFFICAP - SAV & Rebus" at bounding box center [481, 52] width 244 height 15
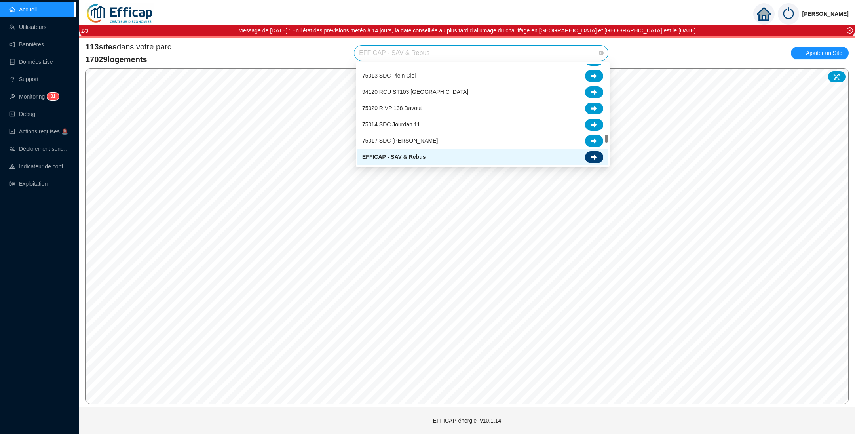
click at [599, 159] on div at bounding box center [594, 157] width 18 height 12
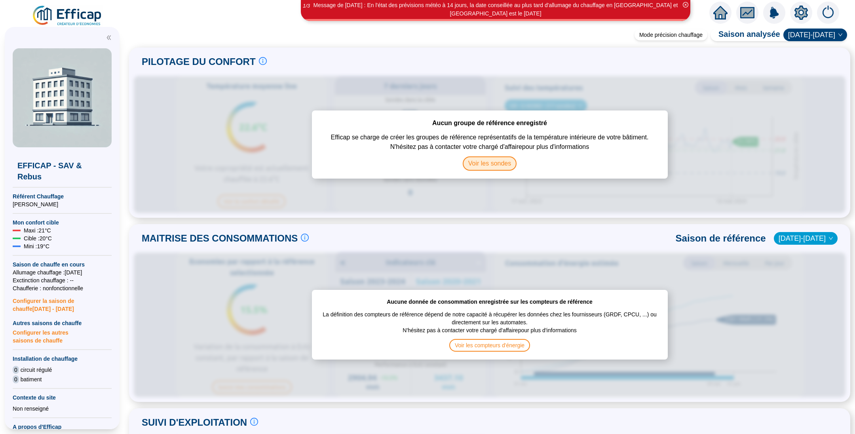
click at [503, 167] on span "Voir les sondes" at bounding box center [489, 163] width 54 height 14
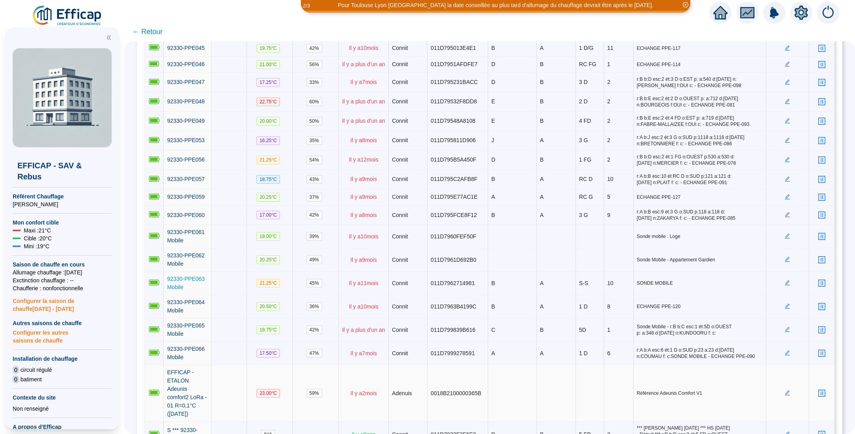
scroll to position [2314, 0]
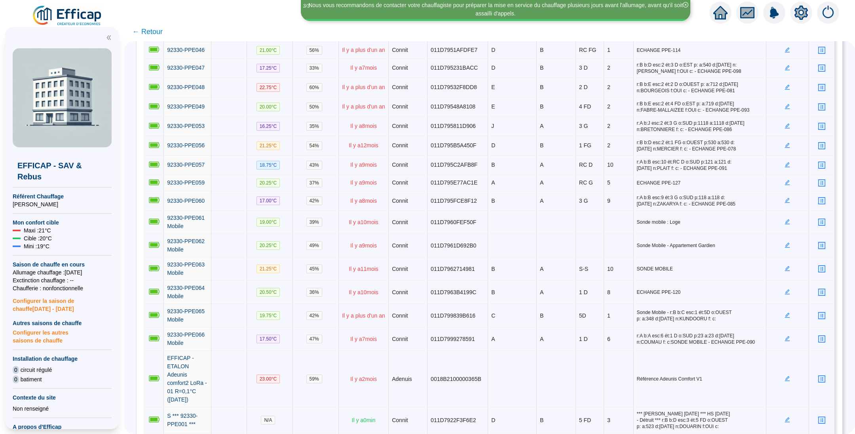
click at [78, 19] on img at bounding box center [68, 16] width 72 height 22
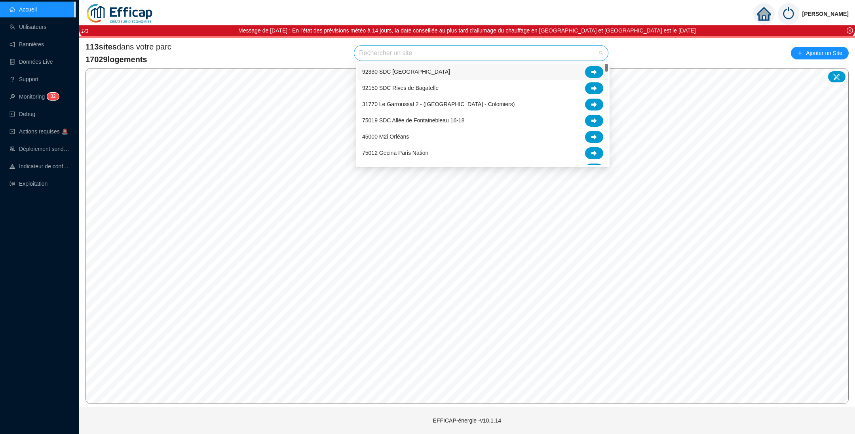
click at [411, 56] on input "search" at bounding box center [477, 52] width 237 height 15
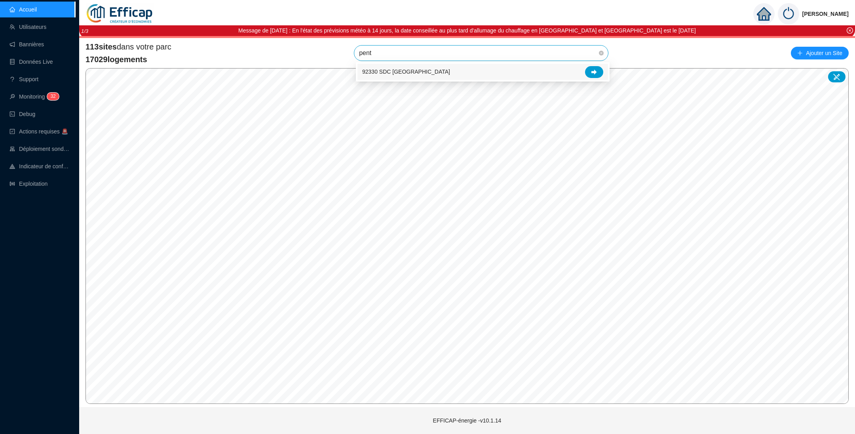
type input "penth"
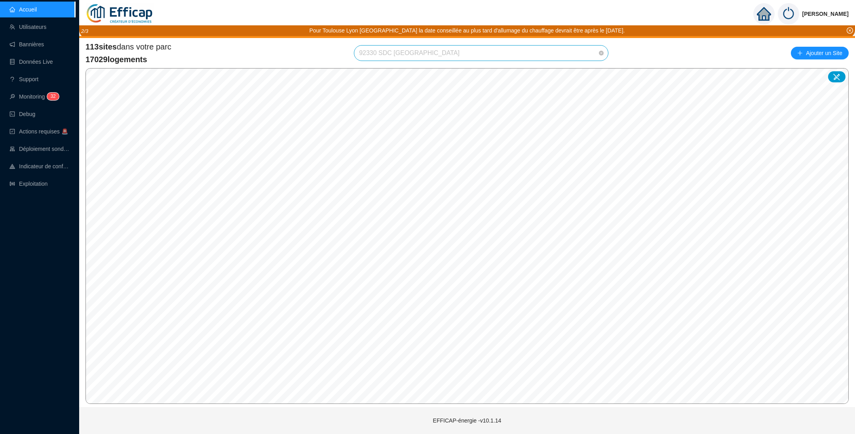
click at [473, 49] on span "92330 SDC [GEOGRAPHIC_DATA]" at bounding box center [481, 52] width 244 height 15
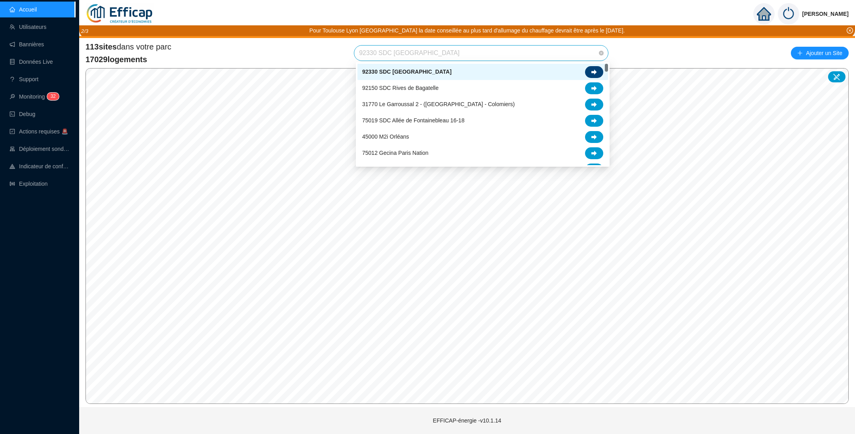
click at [595, 74] on icon at bounding box center [594, 71] width 6 height 5
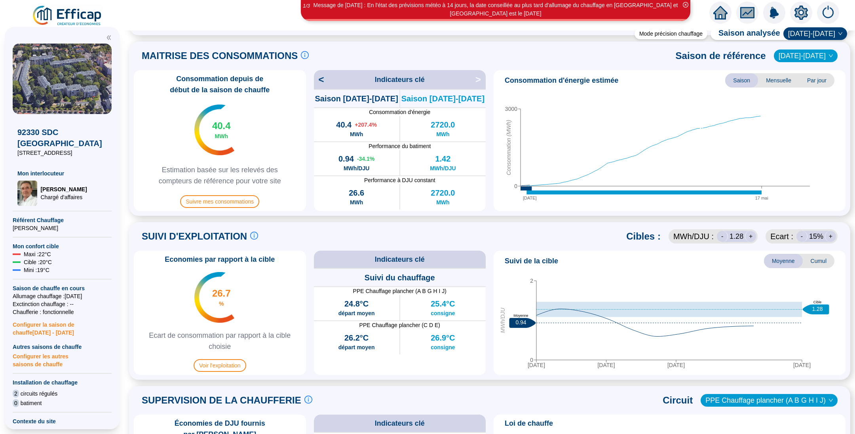
scroll to position [297, 0]
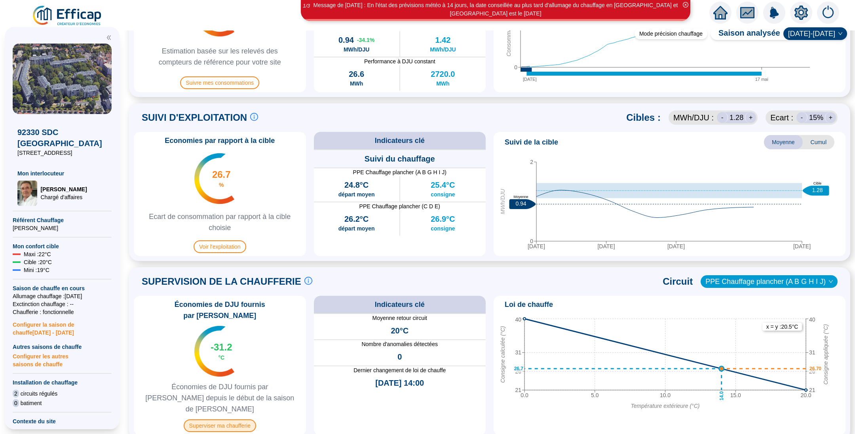
click at [244, 419] on span "Superviser ma chaufferie" at bounding box center [220, 425] width 72 height 13
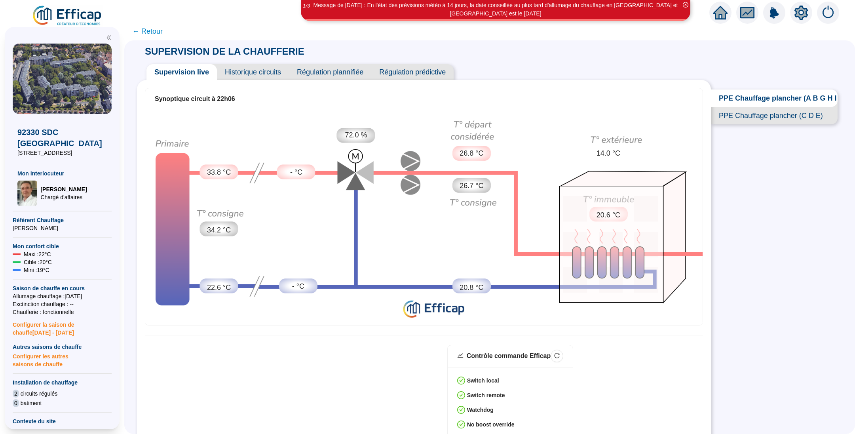
click at [271, 74] on span "Historique circuits" at bounding box center [253, 72] width 72 height 16
